Goal: Check status

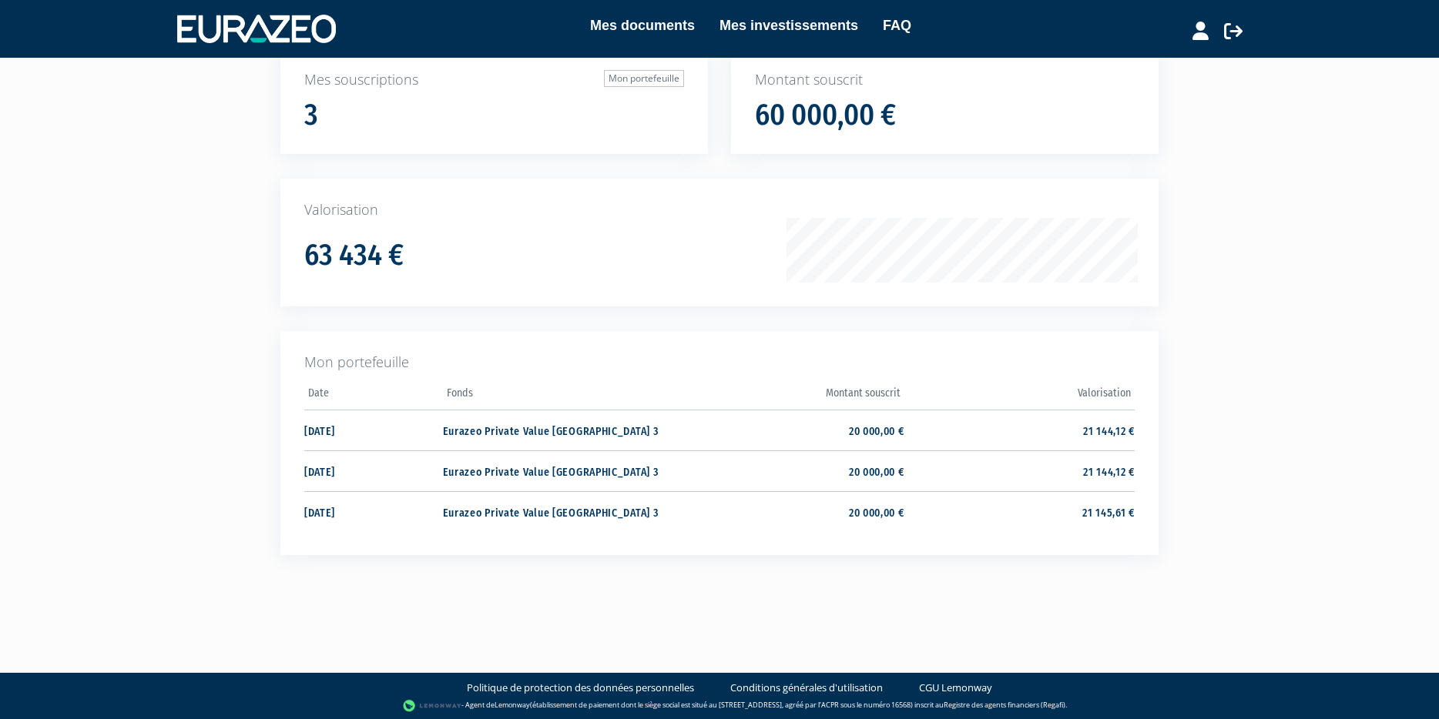
scroll to position [126, 0]
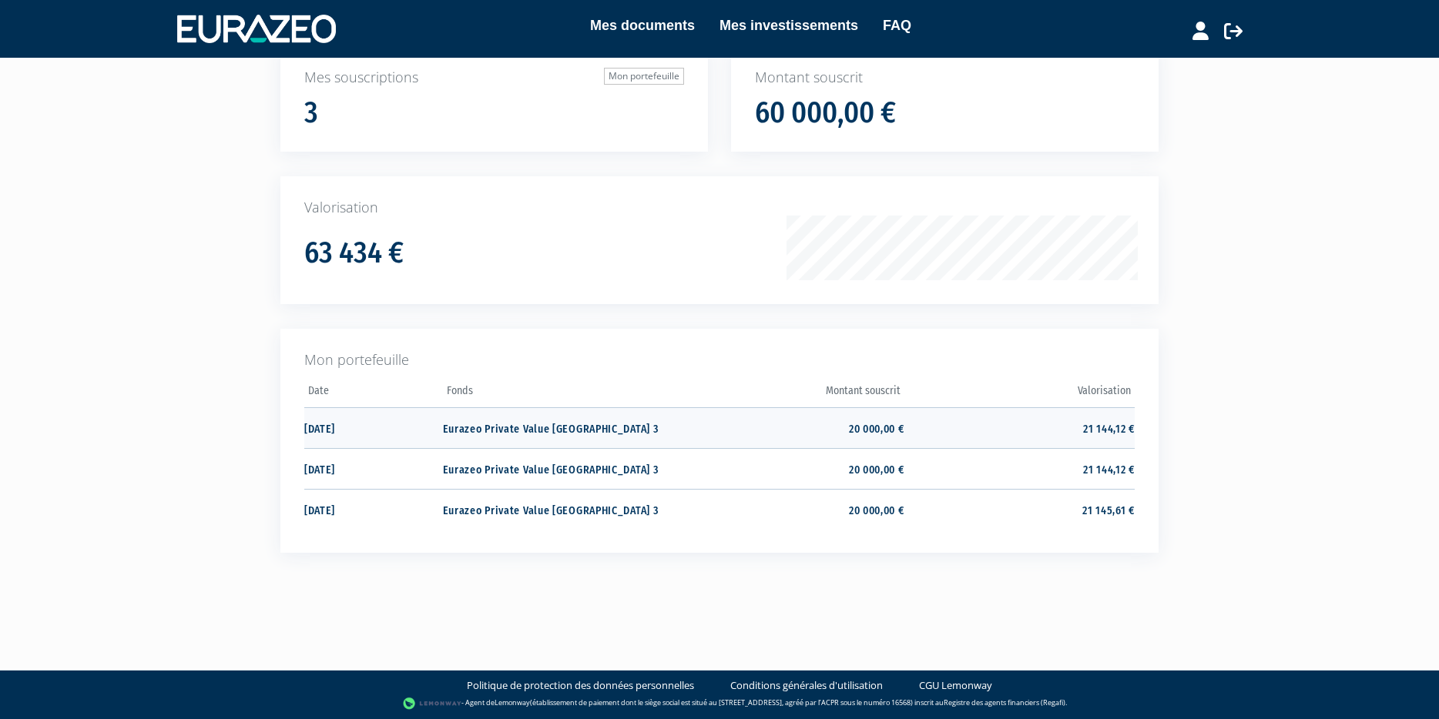
click at [886, 428] on td "20 000,00 €" at bounding box center [788, 427] width 230 height 41
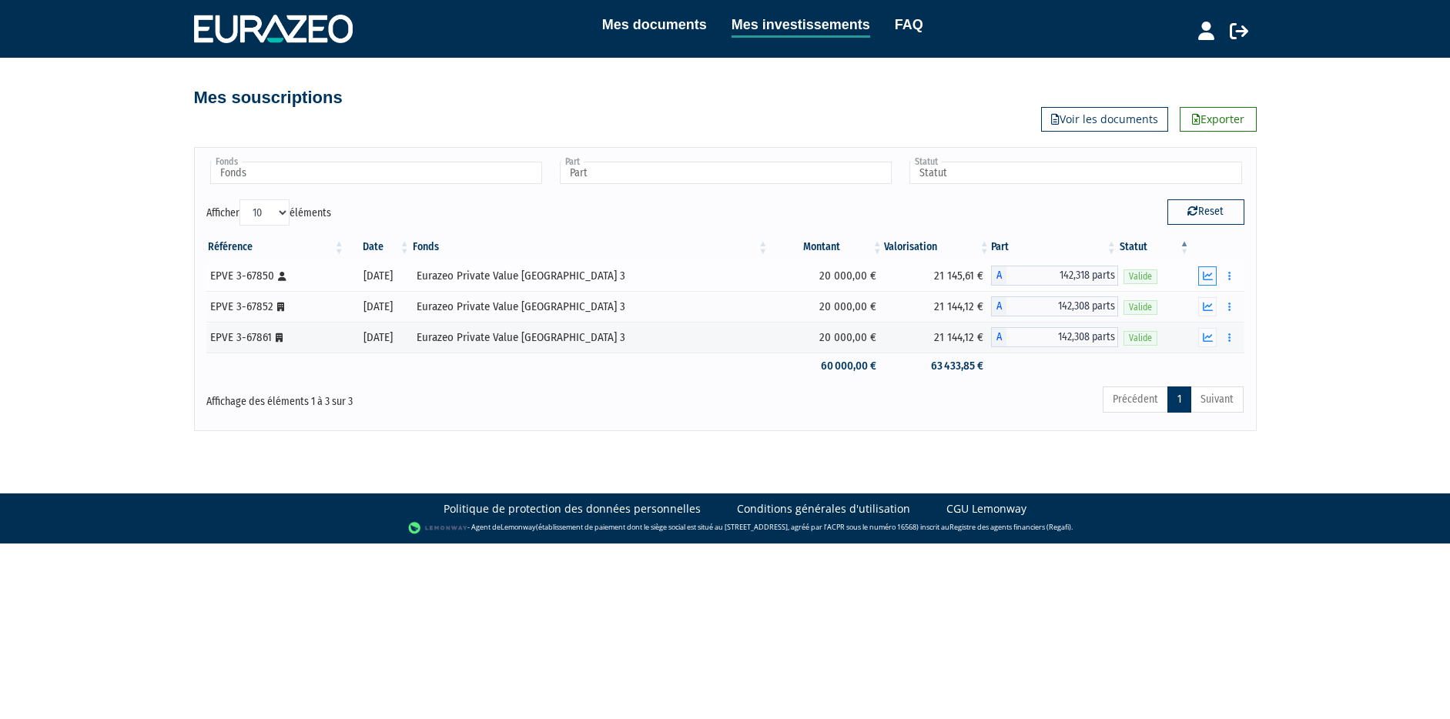
click at [1210, 277] on icon "button" at bounding box center [1208, 276] width 10 height 10
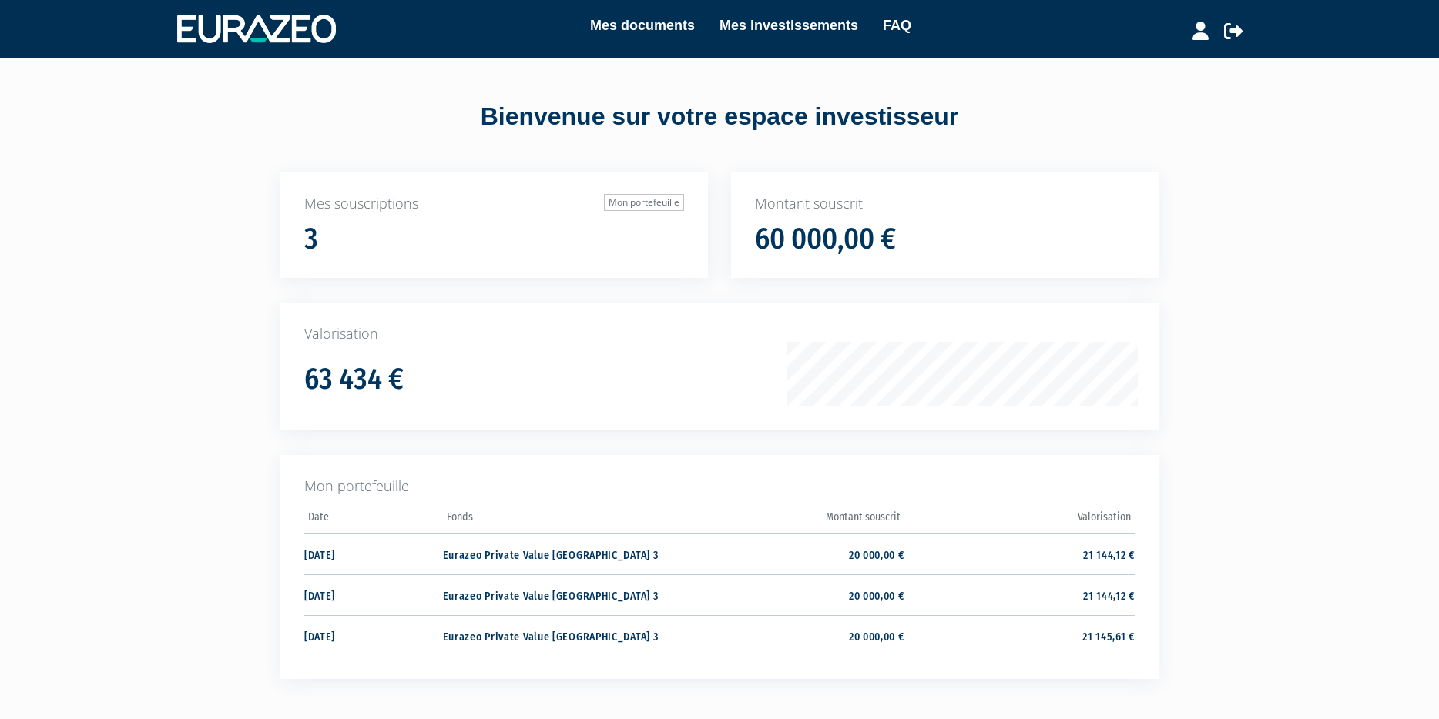
scroll to position [126, 0]
